Goal: Use online tool/utility: Utilize a website feature to perform a specific function

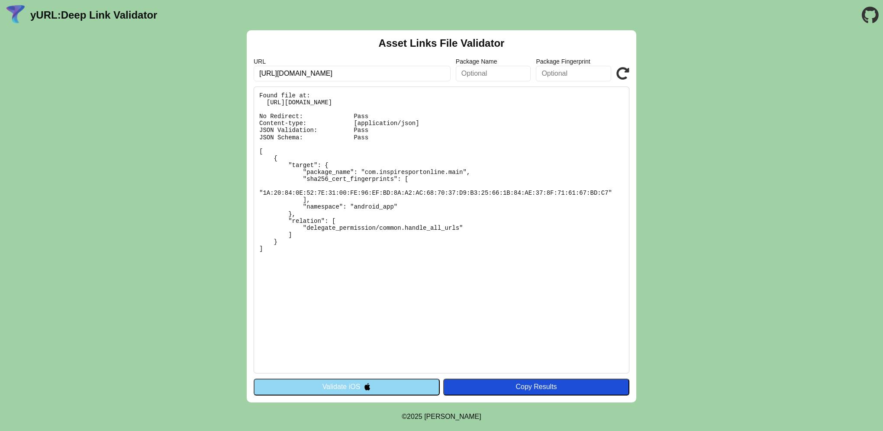
click at [351, 76] on input "https://app.inspiretek.io/" at bounding box center [352, 74] width 197 height 16
drag, startPoint x: 348, startPoint y: 71, endPoint x: 299, endPoint y: 74, distance: 49.0
click at [299, 74] on input "https://app.inspiretek.io/" at bounding box center [352, 74] width 197 height 16
type input "[URL][DOMAIN_NAME]"
click button "Validate" at bounding box center [0, 0] width 0 height 0
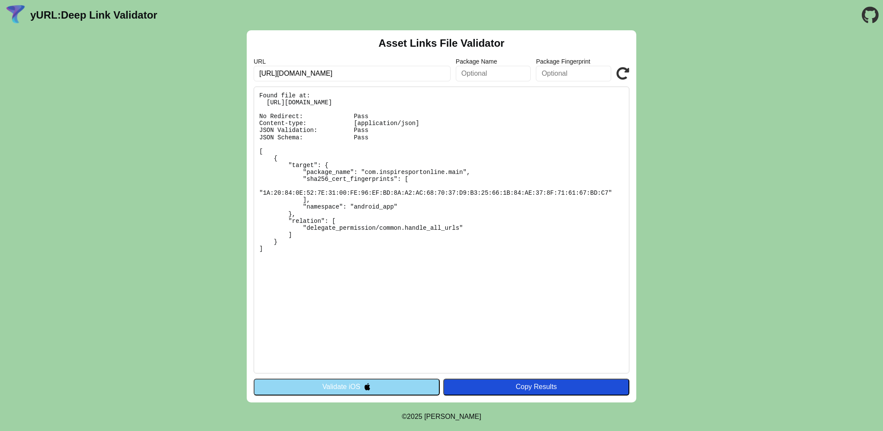
click at [374, 384] on button "Validate iOS" at bounding box center [347, 387] width 186 height 16
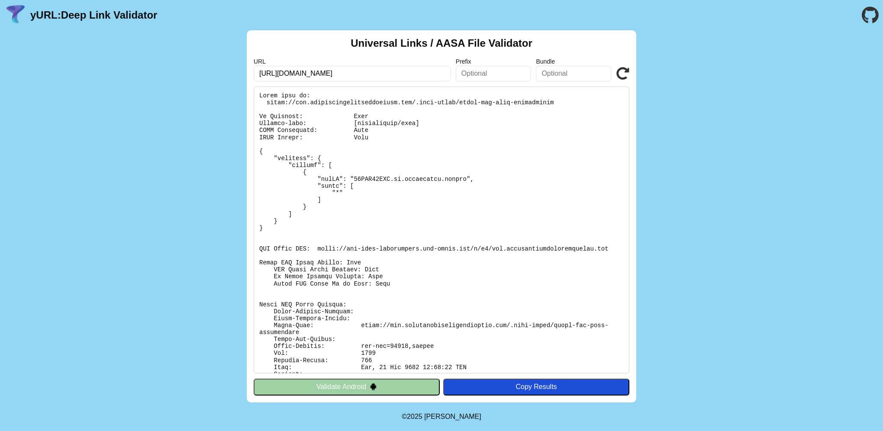
click at [375, 391] on button "Validate Android" at bounding box center [347, 387] width 186 height 16
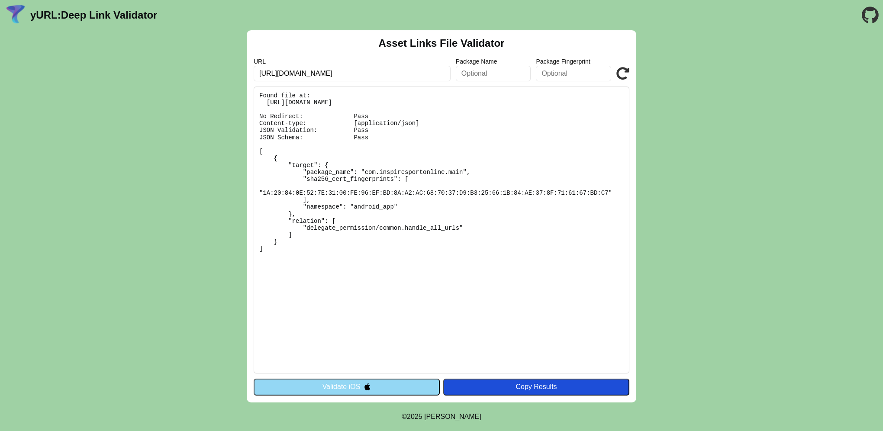
click at [621, 77] on icon at bounding box center [622, 73] width 13 height 13
click at [633, 67] on div "Asset Links File Validator URL https://app.coachingeffectassessment.com/ Packag…" at bounding box center [441, 216] width 389 height 372
click at [628, 67] on icon at bounding box center [622, 73] width 13 height 13
drag, startPoint x: 510, startPoint y: 104, endPoint x: 263, endPoint y: 105, distance: 247.1
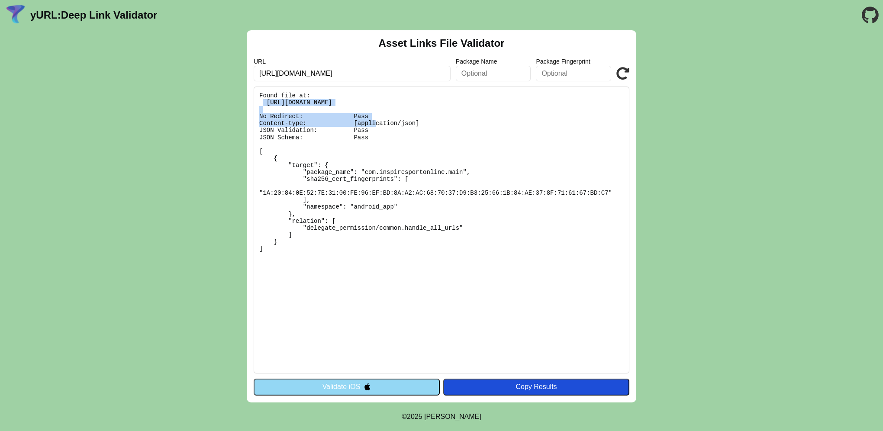
click at [264, 105] on pre "Found file at: [URL][DOMAIN_NAME] No Redirect: Pass Content-type: [application/…" at bounding box center [442, 230] width 376 height 287
copy pre "[URL][DOMAIN_NAME]"
click at [367, 382] on button "Validate iOS" at bounding box center [347, 387] width 186 height 16
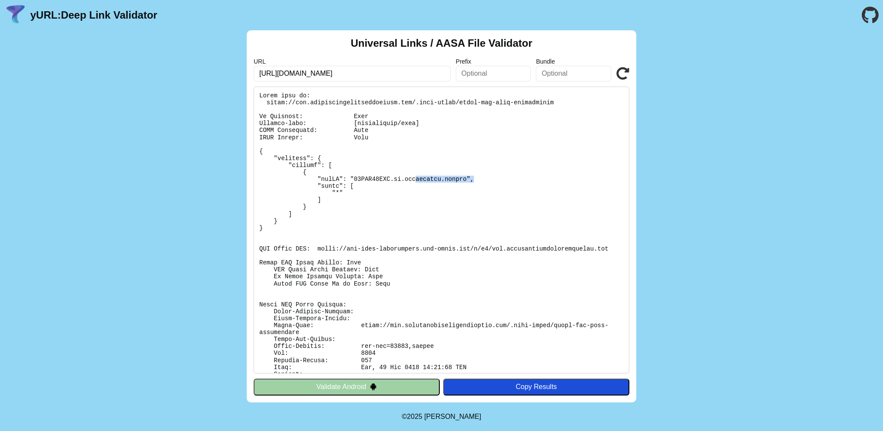
drag, startPoint x: 469, startPoint y: 178, endPoint x: 366, endPoint y: 177, distance: 102.1
click at [372, 177] on pre at bounding box center [442, 230] width 376 height 287
click at [350, 389] on button "Validate Android" at bounding box center [347, 387] width 186 height 16
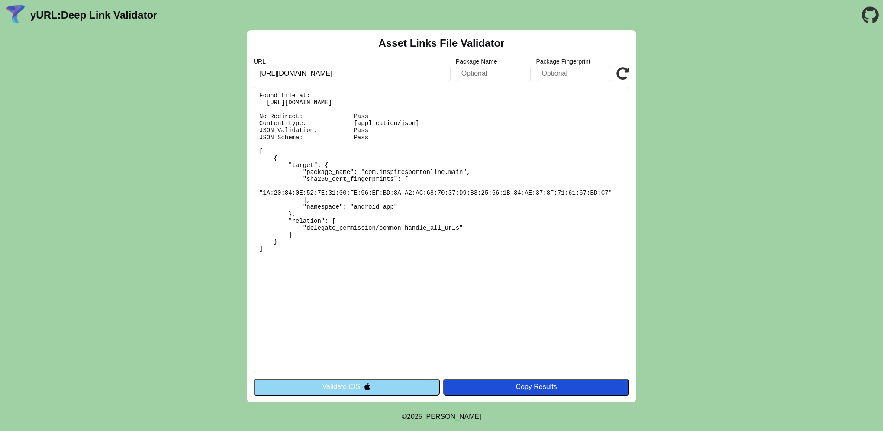
click at [620, 74] on icon at bounding box center [622, 73] width 13 height 13
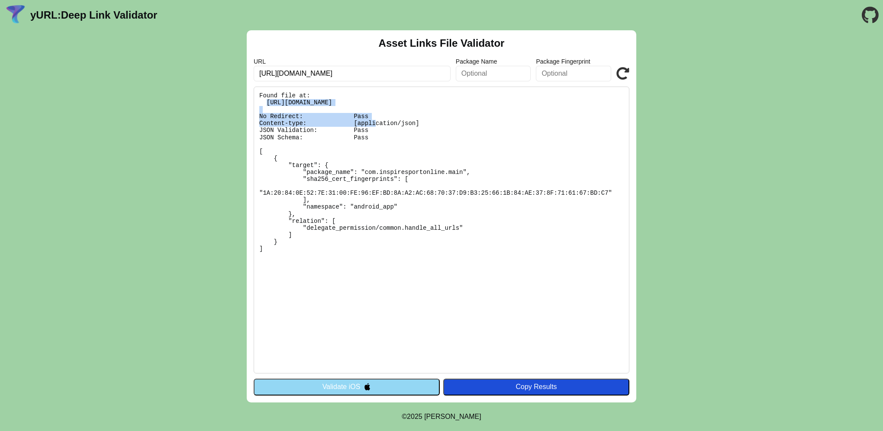
drag, startPoint x: 491, startPoint y: 104, endPoint x: 267, endPoint y: 104, distance: 224.6
click at [266, 104] on pre "Found file at: [URL][DOMAIN_NAME] No Redirect: Pass Content-type: [application/…" at bounding box center [442, 230] width 376 height 287
